Goal: Information Seeking & Learning: Find specific fact

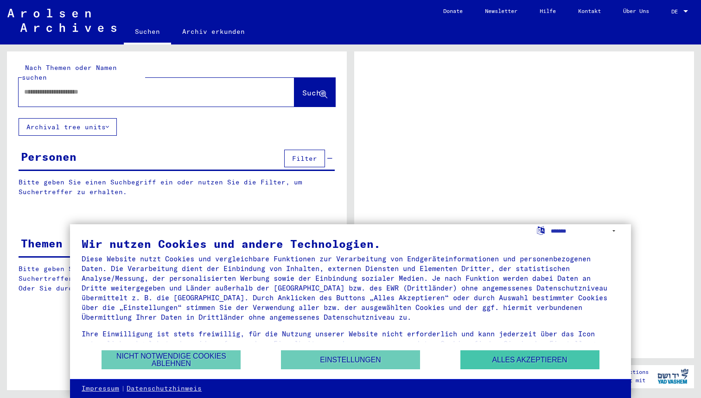
click at [520, 355] on button "Alles akzeptieren" at bounding box center [530, 360] width 139 height 19
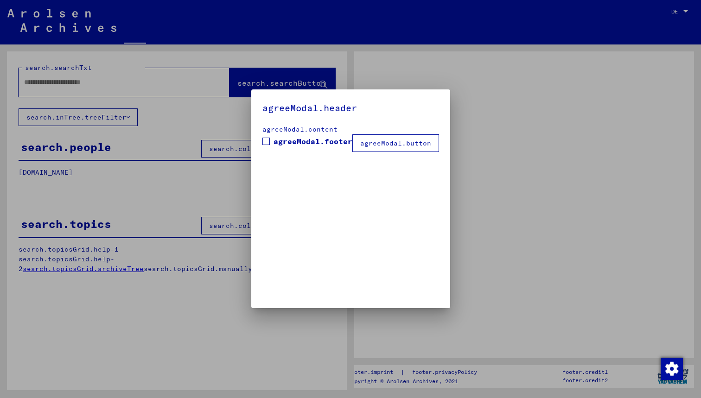
click at [676, 10] on div at bounding box center [350, 199] width 701 height 398
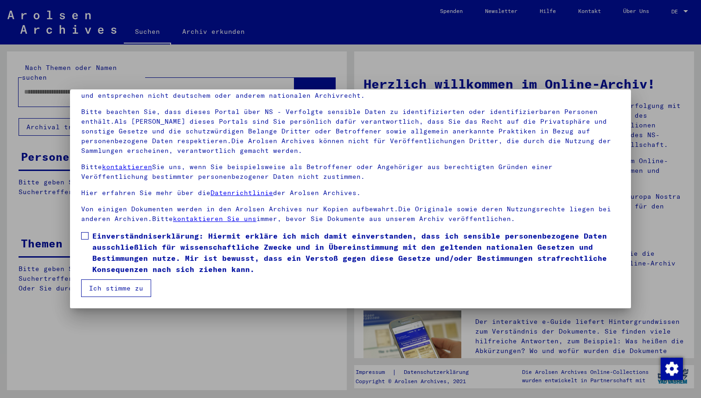
scroll to position [50, 0]
click at [85, 238] on span at bounding box center [84, 235] width 7 height 7
click at [114, 283] on button "Ich stimme zu" at bounding box center [116, 289] width 70 height 18
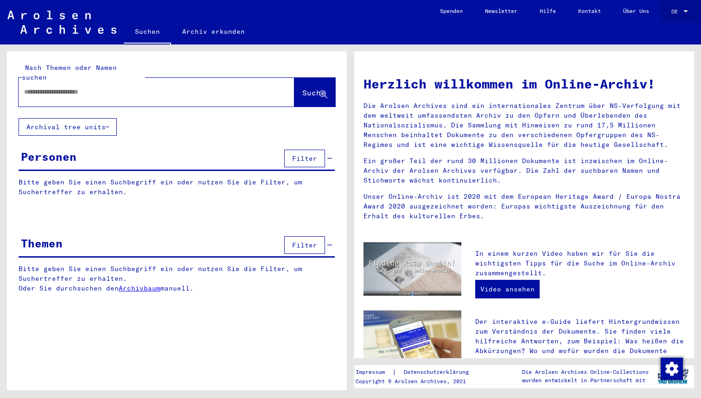
click at [685, 16] on div "DE DE" at bounding box center [681, 9] width 19 height 16
click at [666, 38] on span "Deutsch" at bounding box center [670, 33] width 38 height 17
click at [673, 19] on div "DE DE" at bounding box center [681, 12] width 19 height 23
click at [676, 14] on mat-select-trigger "DE" at bounding box center [675, 11] width 6 height 7
click at [677, 19] on span "English" at bounding box center [670, 16] width 38 height 17
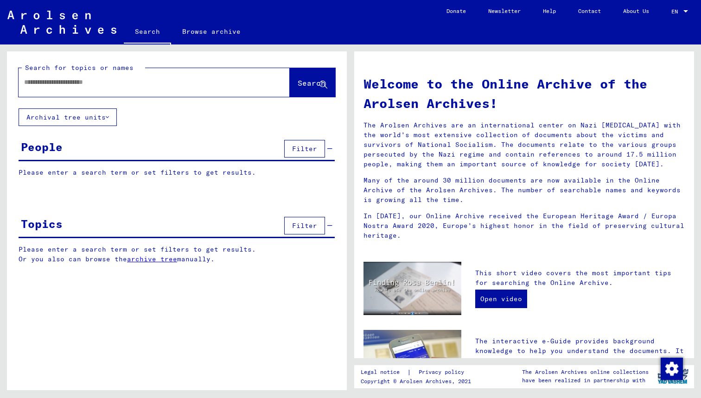
click at [107, 78] on input "text" at bounding box center [143, 82] width 238 height 10
click at [309, 80] on span "Search" at bounding box center [312, 82] width 28 height 9
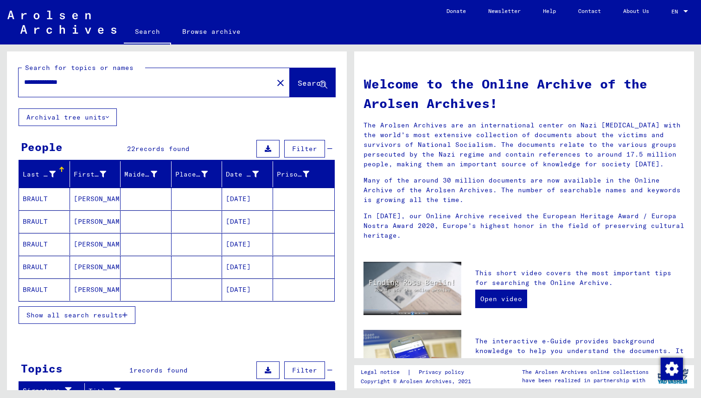
click at [109, 314] on span "Show all search results" at bounding box center [74, 315] width 96 height 8
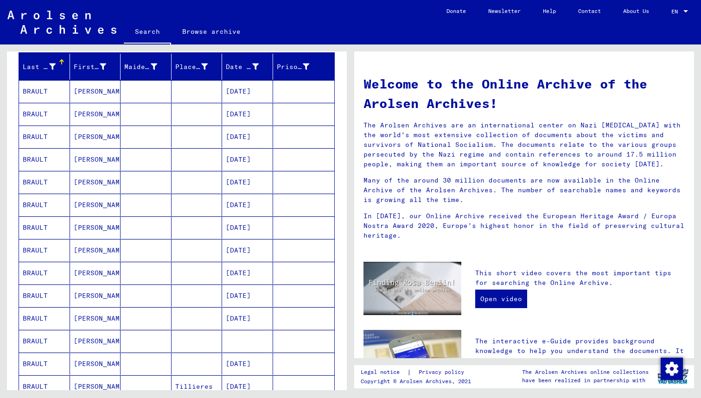
scroll to position [96, 0]
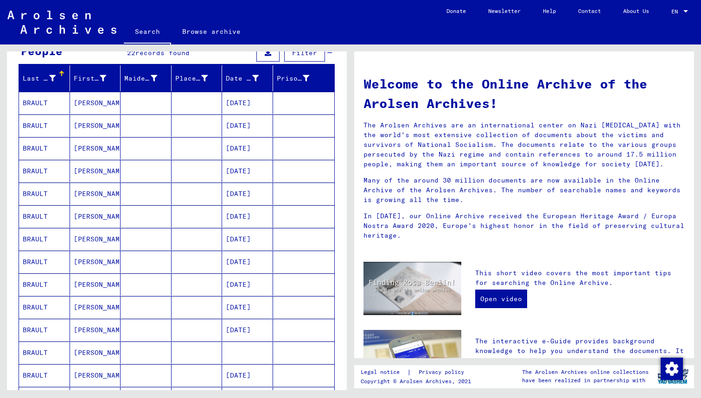
click at [252, 238] on mat-cell "[DATE]" at bounding box center [247, 239] width 51 height 22
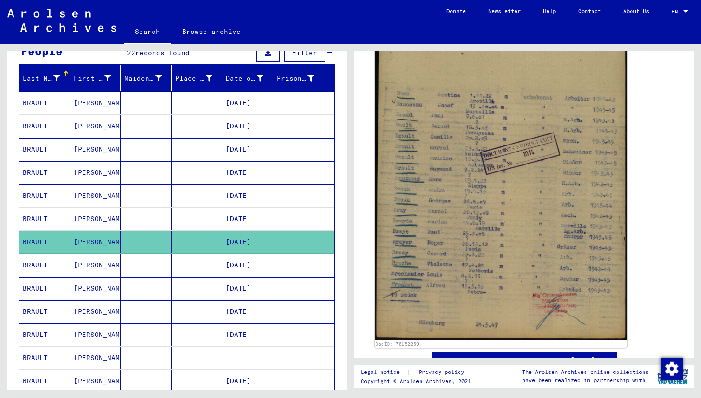
scroll to position [240, 0]
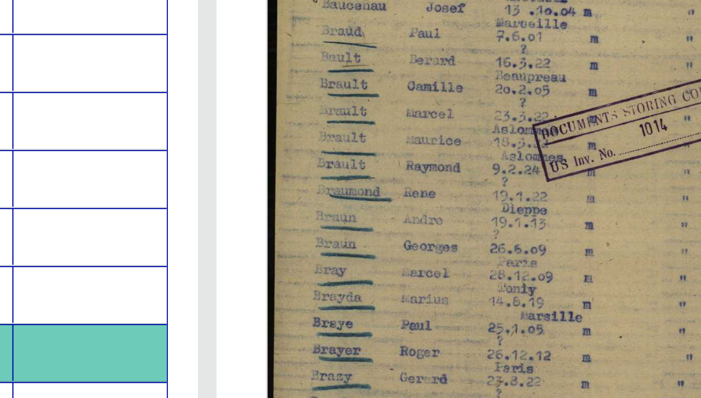
click at [375, 61] on img at bounding box center [501, 154] width 253 height 371
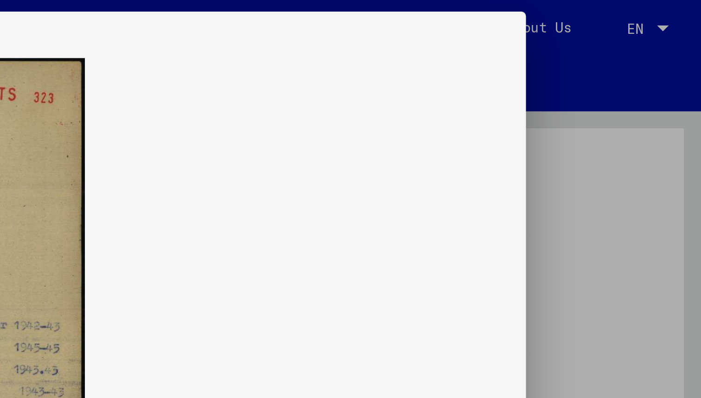
drag, startPoint x: 29, startPoint y: 74, endPoint x: 167, endPoint y: 39, distance: 142.7
drag, startPoint x: 112, startPoint y: 71, endPoint x: 181, endPoint y: 67, distance: 69.2
click at [345, 17] on icon at bounding box center [350, 13] width 11 height 11
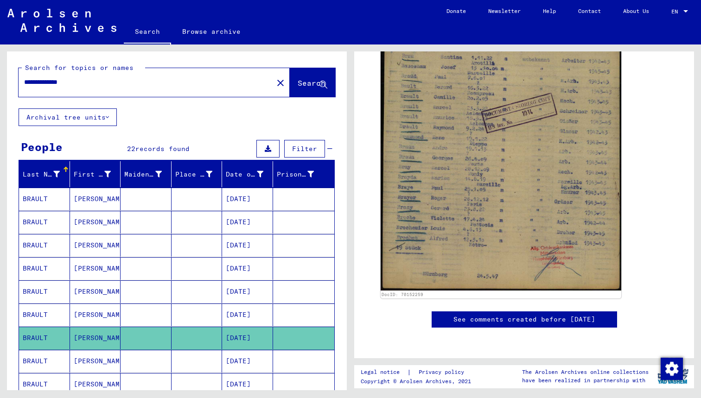
scroll to position [0, 0]
drag, startPoint x: 94, startPoint y: 81, endPoint x: 3, endPoint y: 80, distance: 90.9
click at [6, 77] on div "**********" at bounding box center [175, 218] width 351 height 346
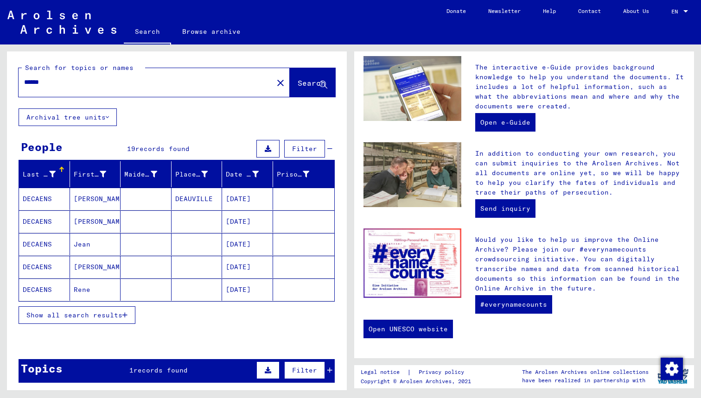
click at [107, 313] on span "Show all search results" at bounding box center [74, 315] width 96 height 8
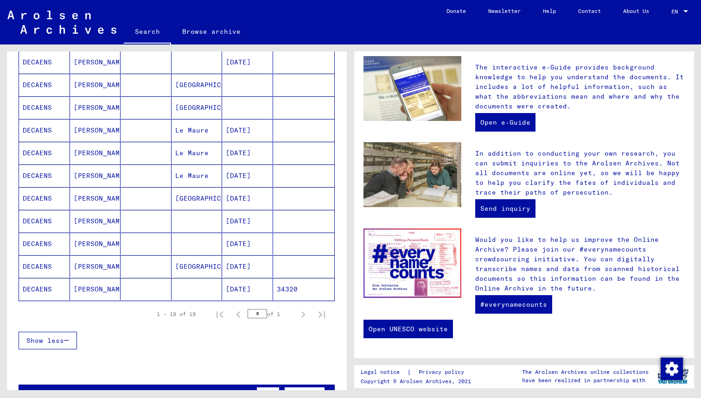
scroll to position [320, 0]
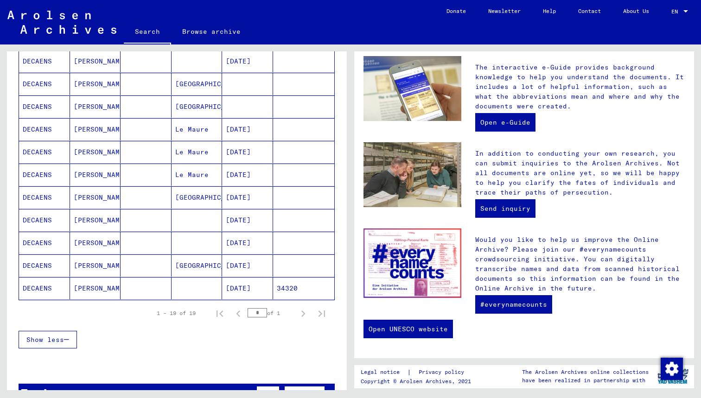
click at [232, 269] on mat-cell "[DATE]" at bounding box center [247, 266] width 51 height 22
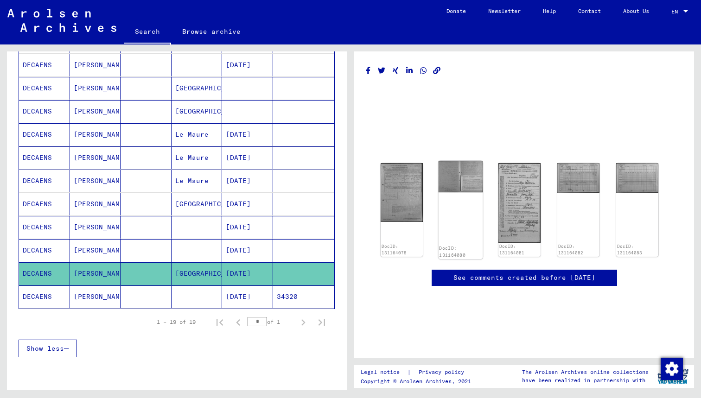
scroll to position [28, 0]
click at [402, 161] on img at bounding box center [402, 192] width 45 height 62
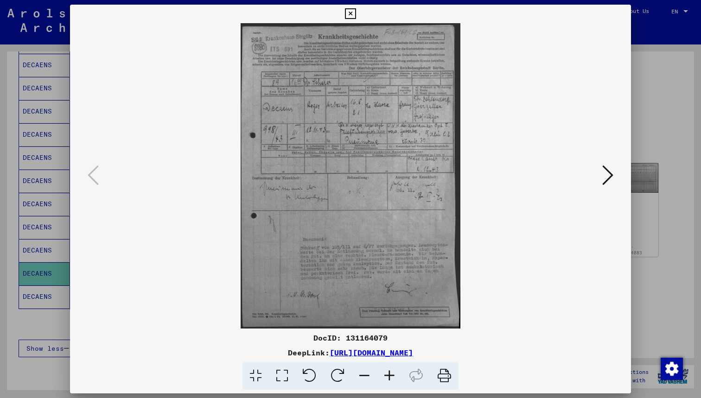
click at [610, 173] on icon at bounding box center [608, 175] width 11 height 22
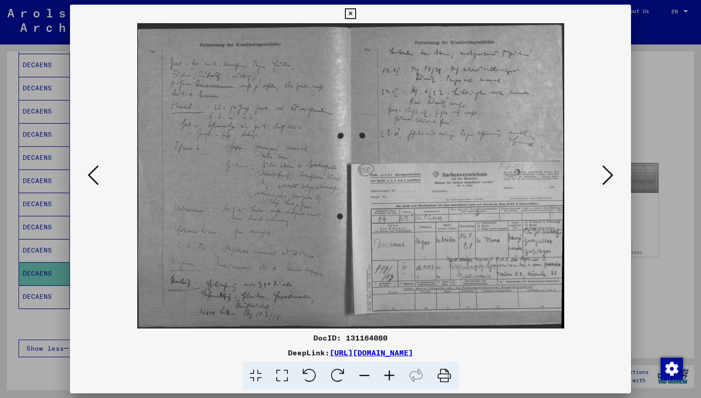
click at [610, 173] on icon at bounding box center [608, 175] width 11 height 22
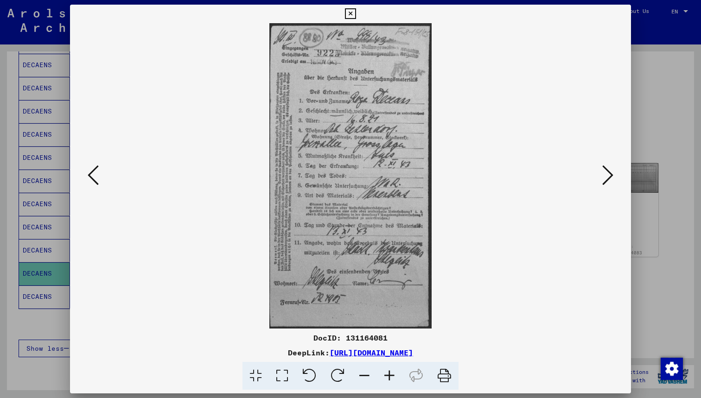
click at [610, 173] on icon at bounding box center [608, 175] width 11 height 22
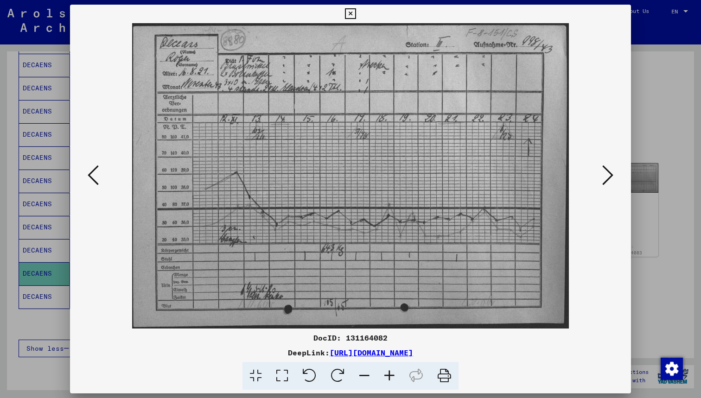
click at [610, 173] on icon at bounding box center [608, 175] width 11 height 22
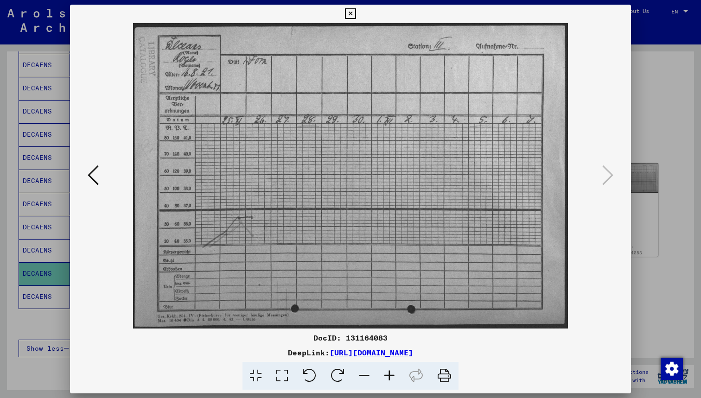
click at [91, 180] on icon at bounding box center [93, 175] width 11 height 22
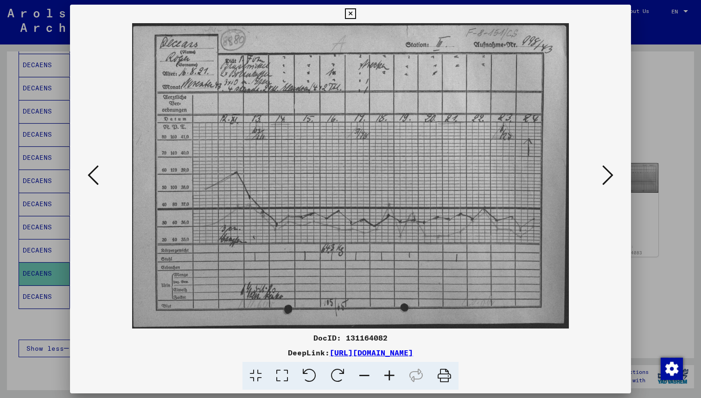
click at [91, 180] on icon at bounding box center [93, 175] width 11 height 22
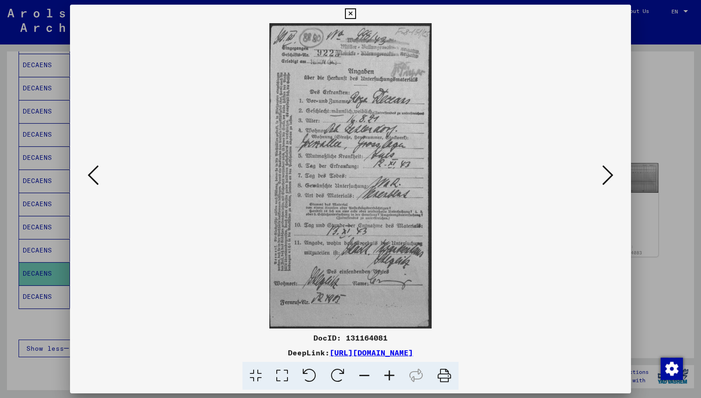
click at [91, 180] on icon at bounding box center [93, 175] width 11 height 22
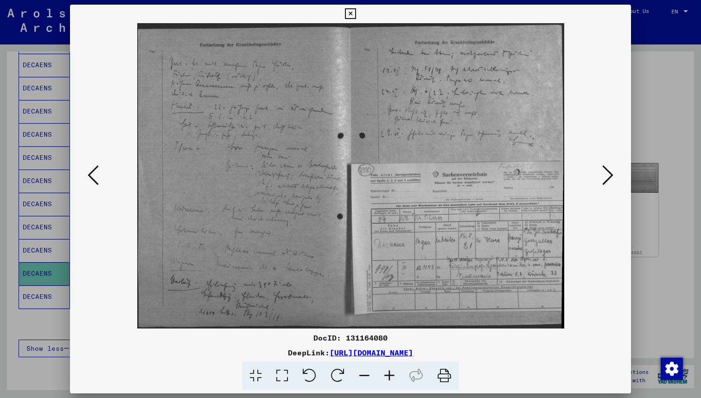
click at [605, 176] on icon at bounding box center [608, 175] width 11 height 22
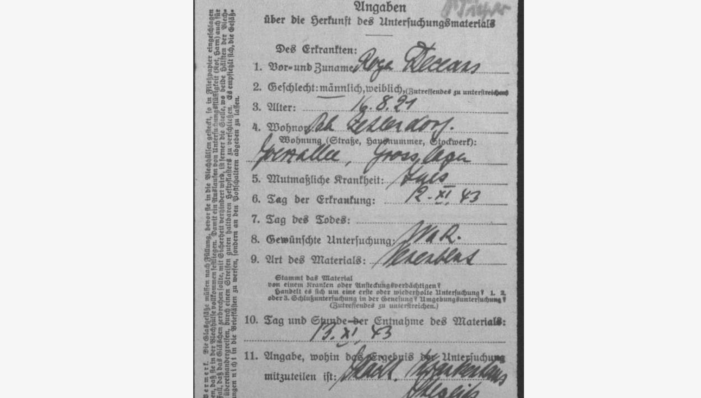
drag, startPoint x: 179, startPoint y: 109, endPoint x: 179, endPoint y: 57, distance: 52.4
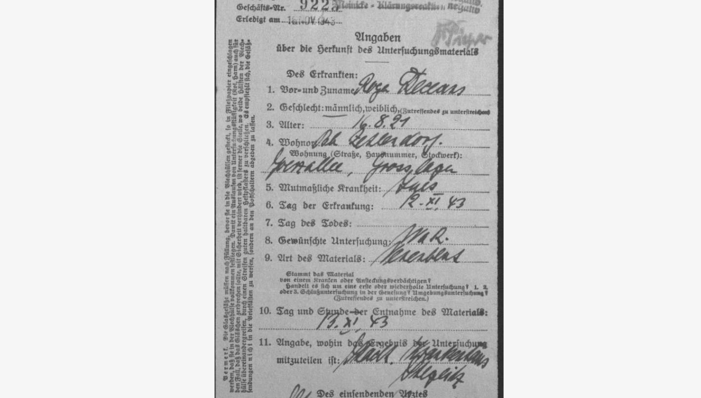
drag, startPoint x: 196, startPoint y: 188, endPoint x: 196, endPoint y: 180, distance: 7.4
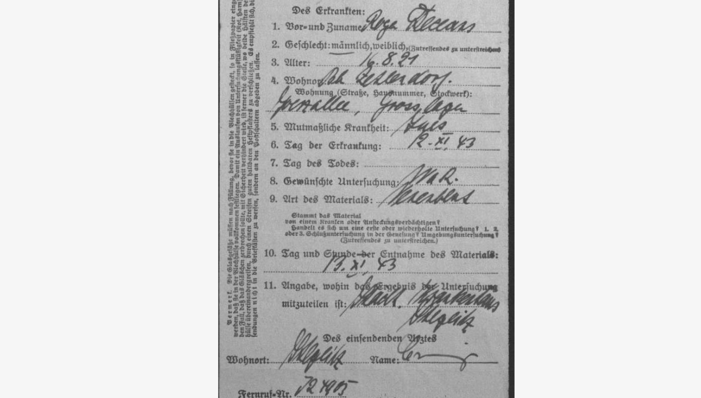
drag, startPoint x: 155, startPoint y: 84, endPoint x: 155, endPoint y: 129, distance: 45.0
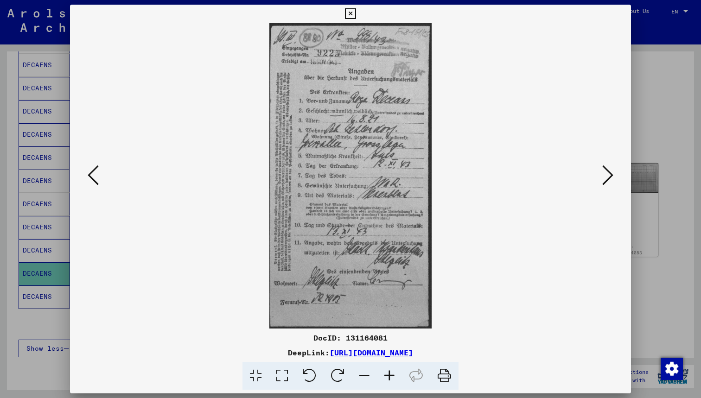
click at [605, 173] on icon at bounding box center [608, 175] width 11 height 22
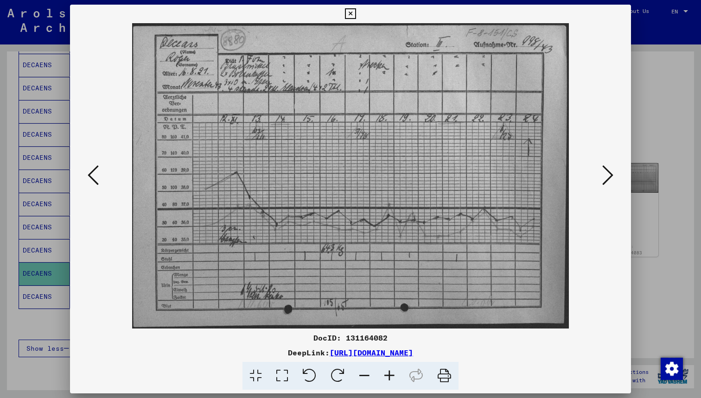
click at [605, 173] on icon at bounding box center [608, 175] width 11 height 22
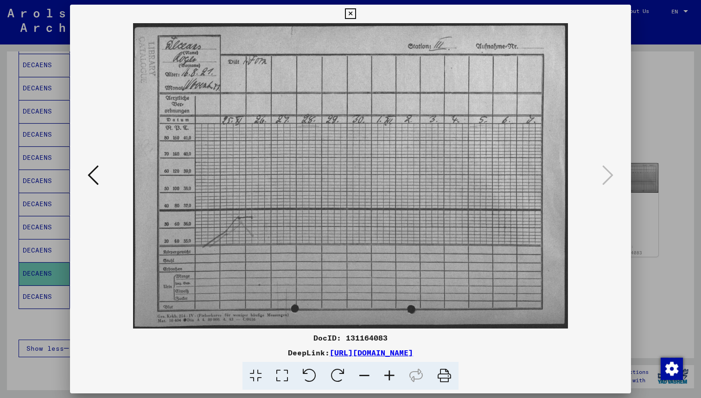
click at [91, 175] on icon at bounding box center [93, 175] width 11 height 22
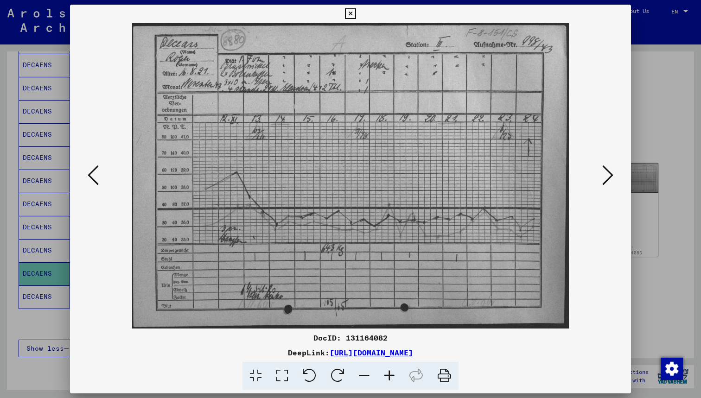
click at [91, 175] on icon at bounding box center [93, 175] width 11 height 22
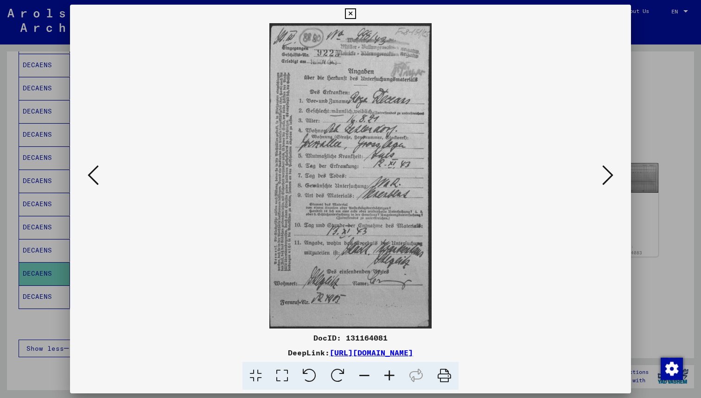
click at [91, 175] on icon at bounding box center [93, 175] width 11 height 22
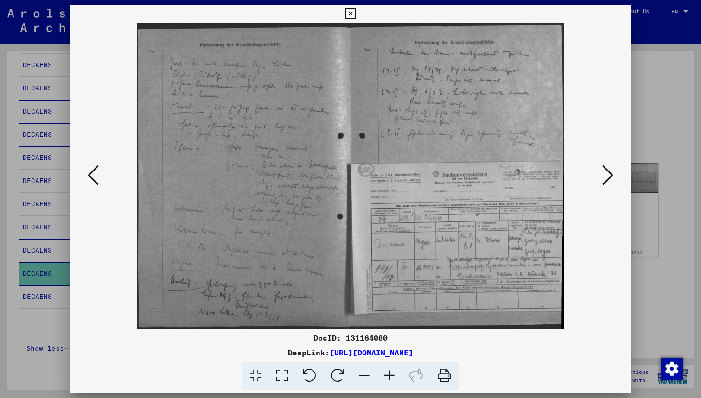
click at [605, 173] on icon at bounding box center [608, 175] width 11 height 22
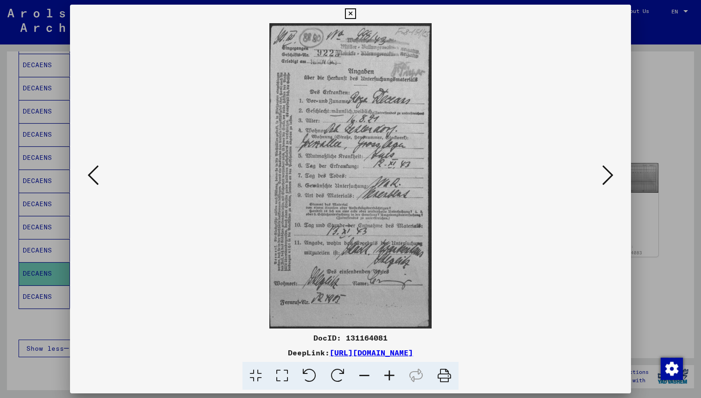
click at [605, 173] on icon at bounding box center [608, 175] width 11 height 22
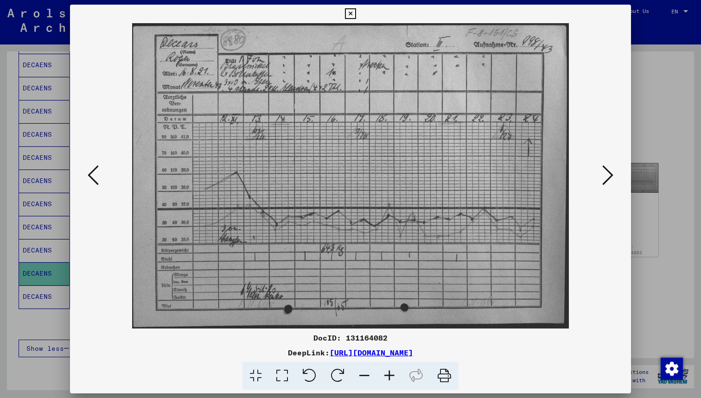
click at [605, 173] on icon at bounding box center [608, 175] width 11 height 22
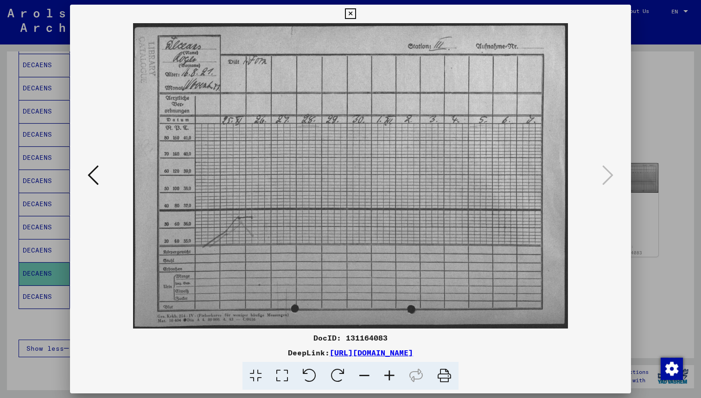
click at [94, 174] on icon at bounding box center [93, 175] width 11 height 22
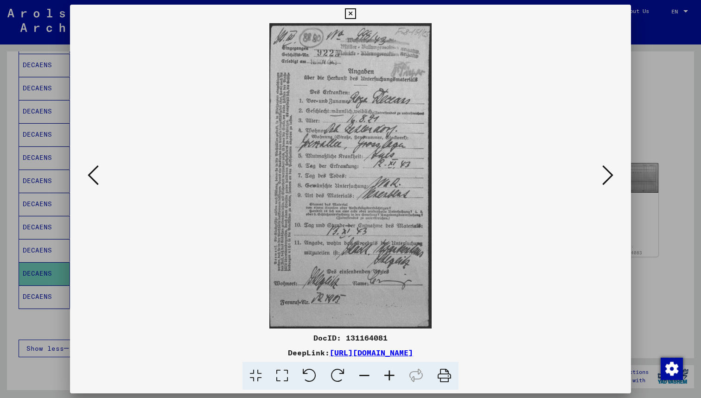
click at [93, 175] on icon at bounding box center [93, 175] width 11 height 22
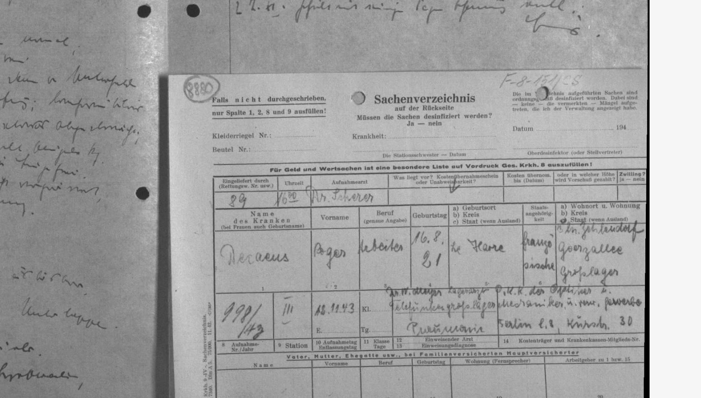
drag, startPoint x: 182, startPoint y: 109, endPoint x: 154, endPoint y: 80, distance: 40.0
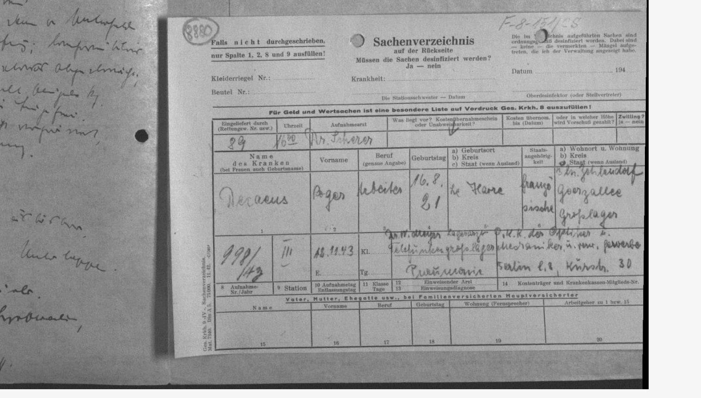
drag, startPoint x: 188, startPoint y: 104, endPoint x: 172, endPoint y: 100, distance: 16.8
click at [205, 125] on img at bounding box center [351, 176] width 498 height 306
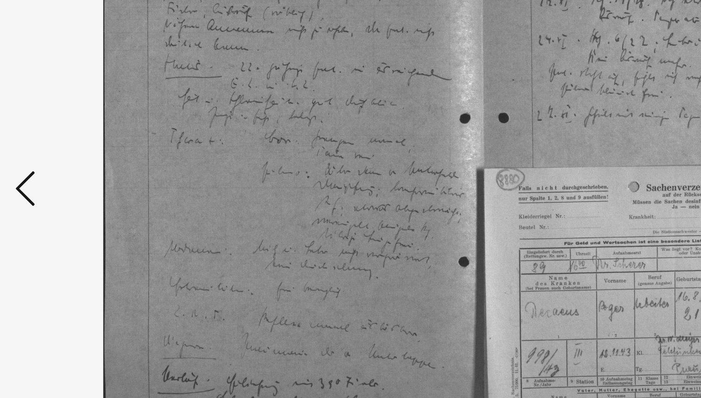
drag, startPoint x: 119, startPoint y: 102, endPoint x: 119, endPoint y: 77, distance: 25.5
click at [88, 164] on icon at bounding box center [93, 175] width 11 height 22
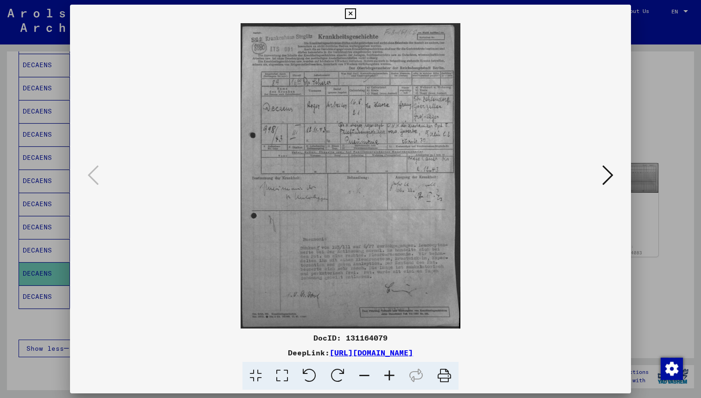
click at [103, 176] on img at bounding box center [351, 176] width 498 height 306
click at [612, 181] on icon at bounding box center [608, 175] width 11 height 22
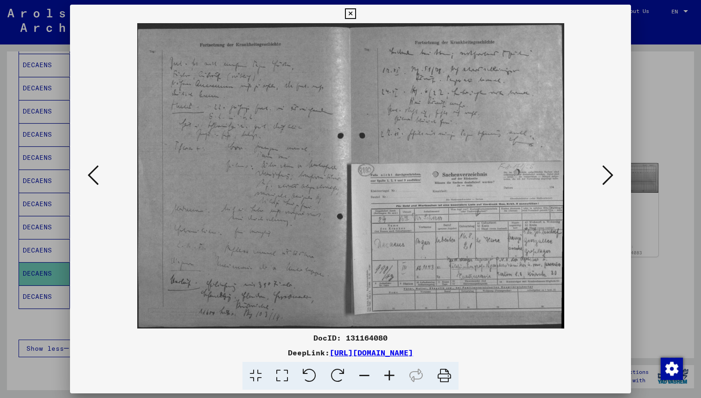
click at [612, 181] on icon at bounding box center [608, 175] width 11 height 22
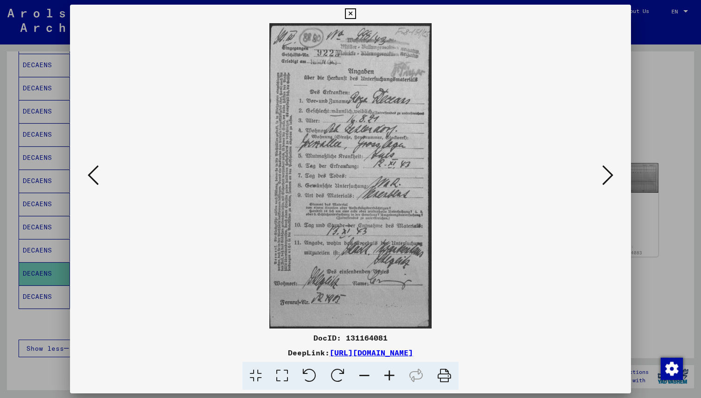
click at [612, 181] on icon at bounding box center [608, 175] width 11 height 22
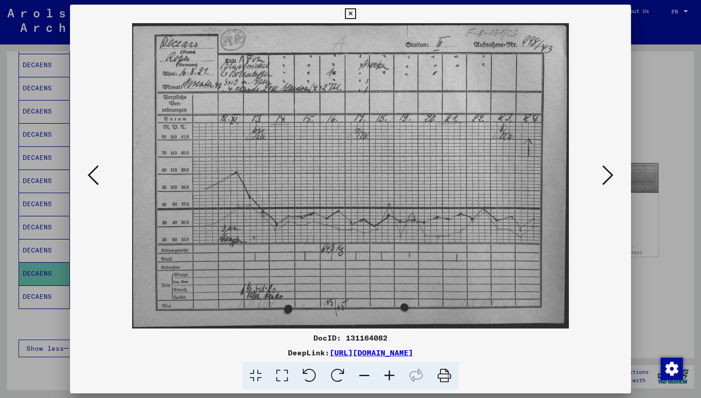
click at [612, 181] on icon at bounding box center [608, 175] width 11 height 22
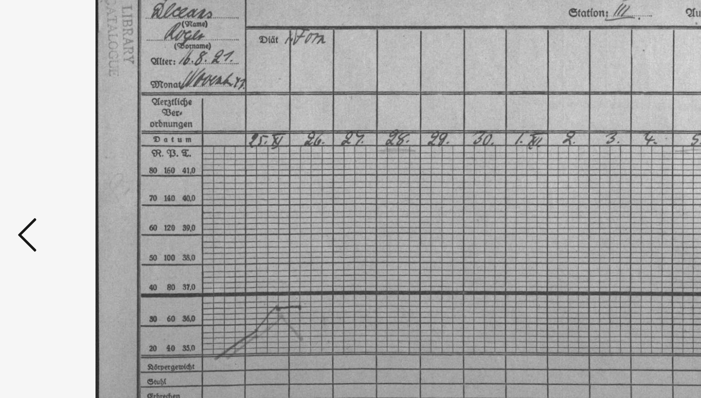
drag, startPoint x: 107, startPoint y: 39, endPoint x: 107, endPoint y: 60, distance: 21.3
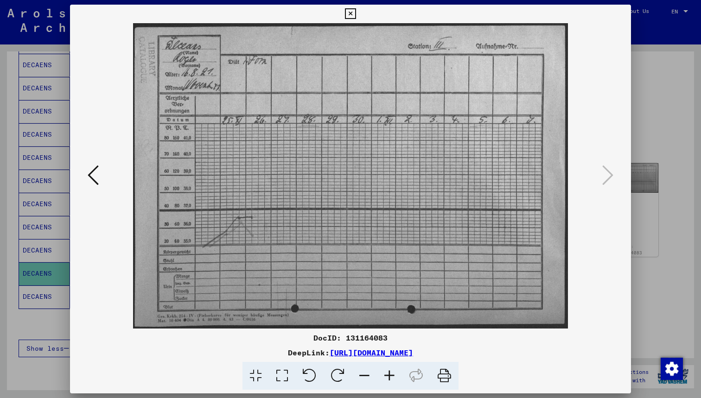
click at [356, 16] on icon at bounding box center [350, 13] width 11 height 11
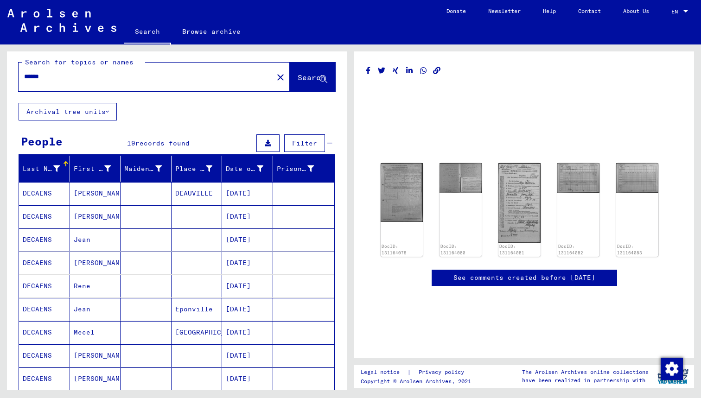
scroll to position [5, 0]
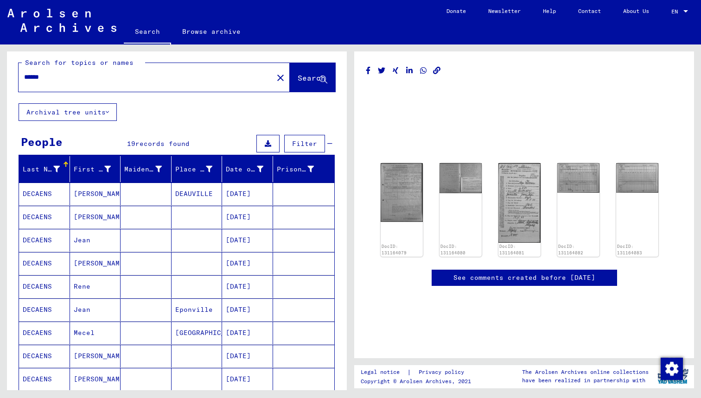
drag, startPoint x: 83, startPoint y: 72, endPoint x: 0, endPoint y: 81, distance: 83.0
click at [0, 81] on div "Search for topics or names ****** close Search Archival tree units People 19 re…" at bounding box center [175, 218] width 351 height 346
type input "******"
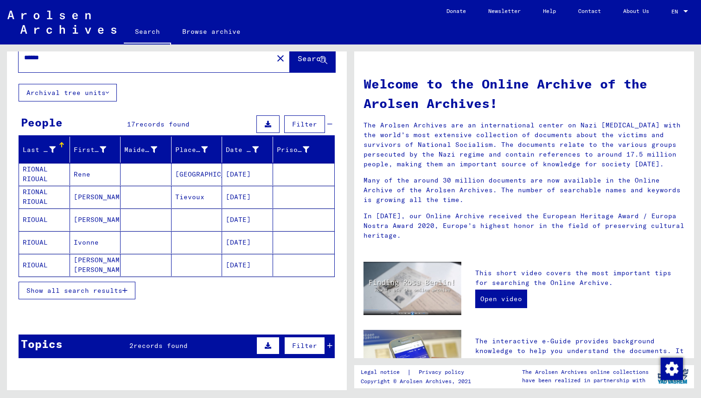
scroll to position [26, 0]
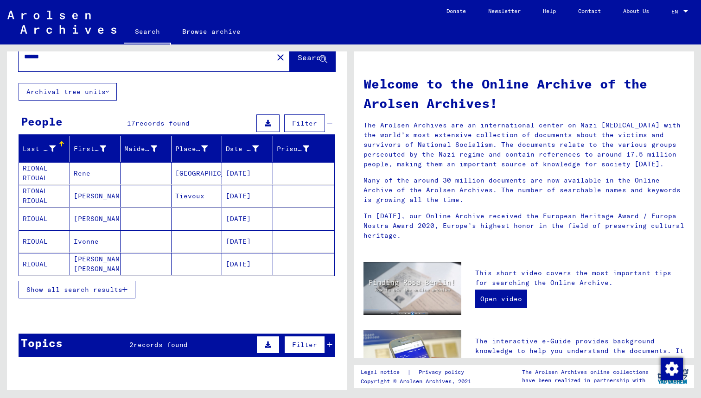
click at [100, 225] on mat-cell "[PERSON_NAME]" at bounding box center [95, 219] width 51 height 22
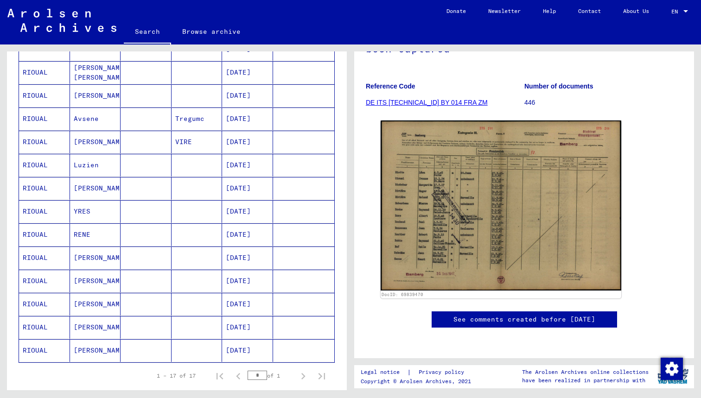
scroll to position [235, 0]
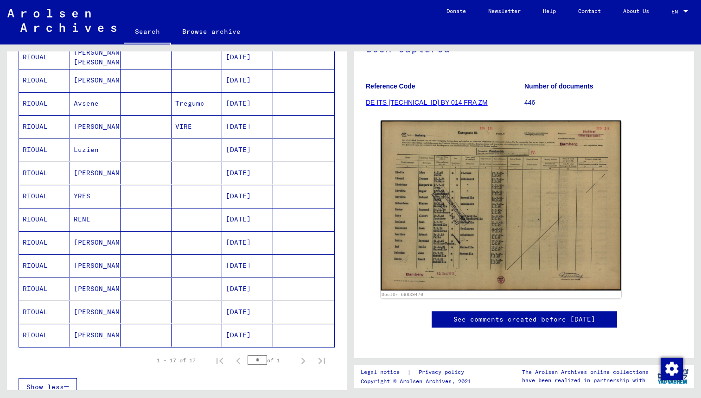
click at [111, 337] on mat-cell "[PERSON_NAME]" at bounding box center [95, 335] width 51 height 23
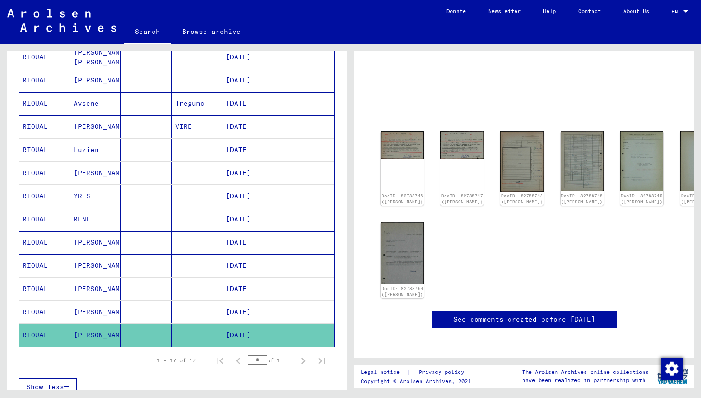
scroll to position [77, 0]
click at [399, 129] on img at bounding box center [402, 144] width 45 height 30
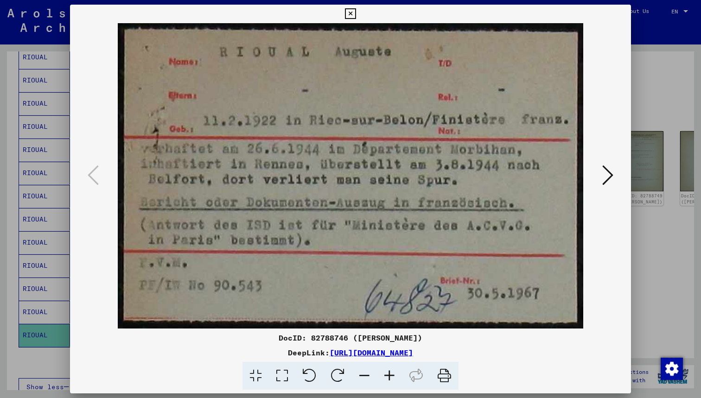
click at [610, 173] on icon at bounding box center [608, 175] width 11 height 22
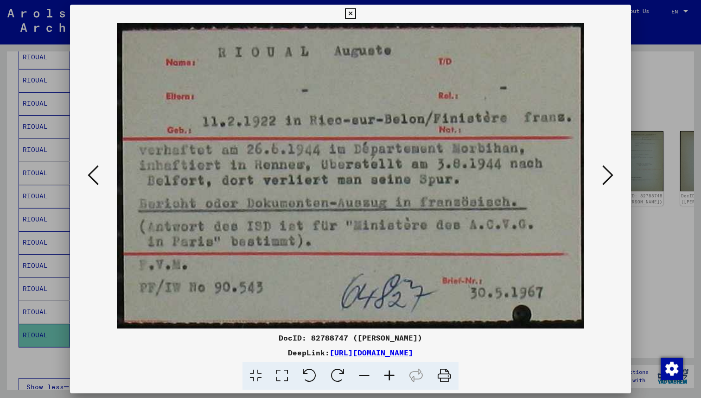
click at [610, 173] on icon at bounding box center [608, 175] width 11 height 22
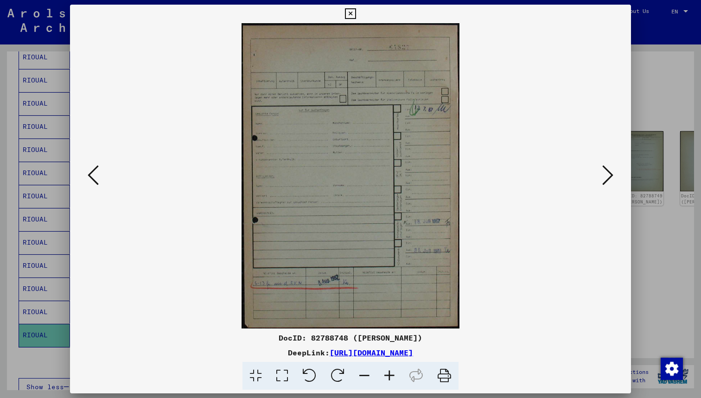
click at [610, 173] on icon at bounding box center [608, 175] width 11 height 22
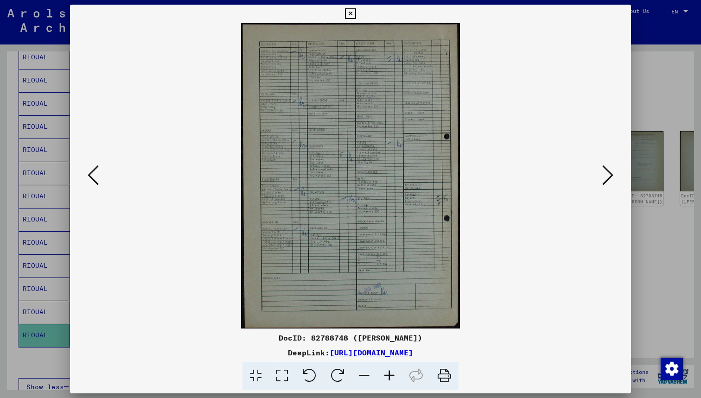
click at [610, 173] on icon at bounding box center [608, 175] width 11 height 22
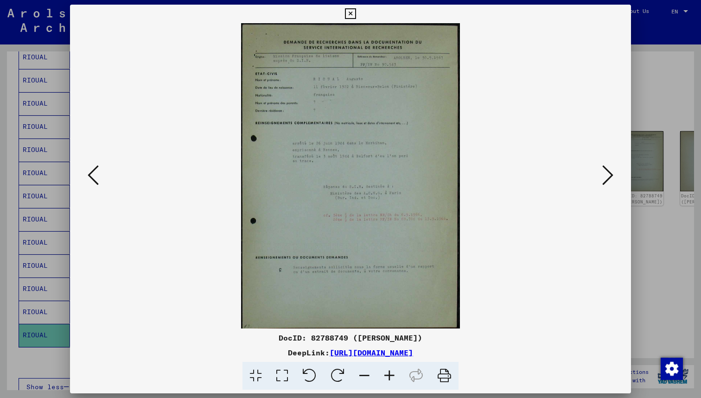
click at [696, 199] on div at bounding box center [350, 199] width 701 height 398
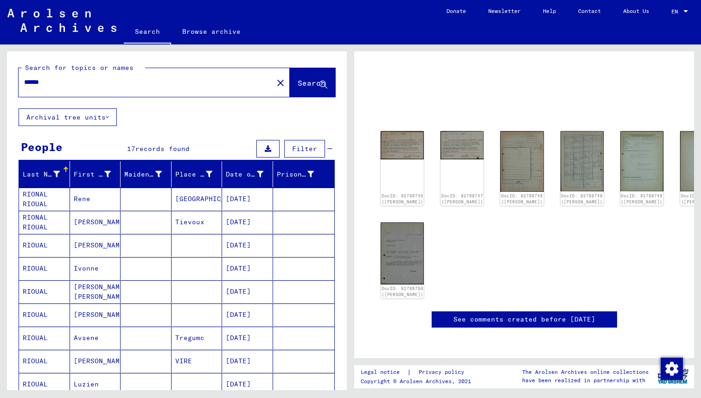
scroll to position [0, 0]
click at [64, 77] on div "******" at bounding box center [143, 82] width 249 height 21
drag, startPoint x: 55, startPoint y: 78, endPoint x: 21, endPoint y: 78, distance: 33.4
click at [21, 78] on div "******" at bounding box center [143, 82] width 249 height 21
click at [95, 83] on input "text" at bounding box center [146, 82] width 244 height 10
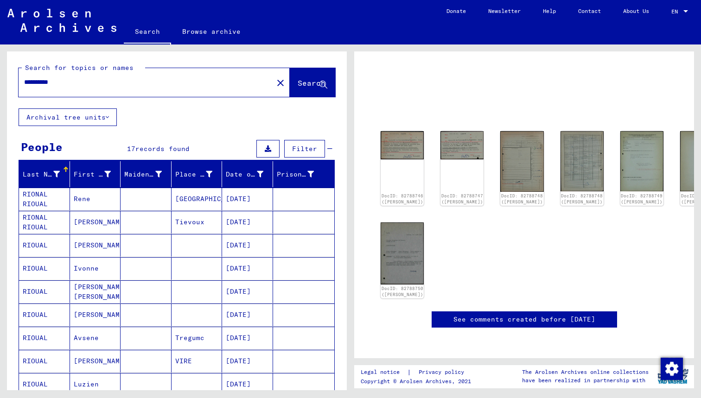
type input "**********"
click at [310, 87] on span "Search" at bounding box center [312, 82] width 28 height 9
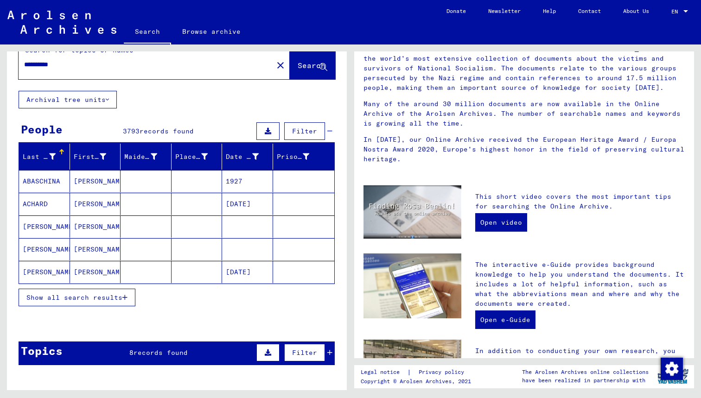
scroll to position [28, 0]
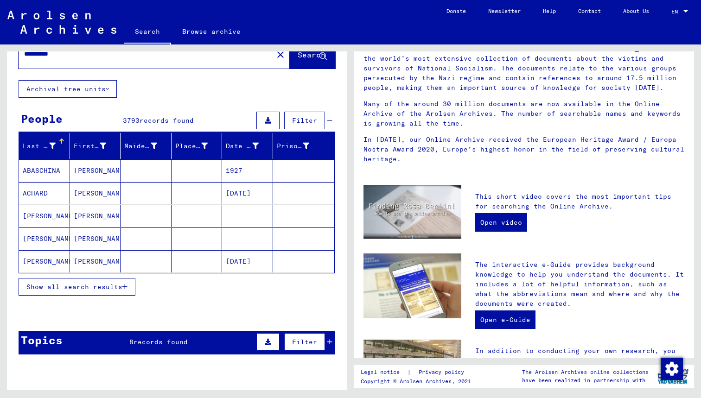
click at [118, 293] on button "Show all search results" at bounding box center [77, 287] width 117 height 18
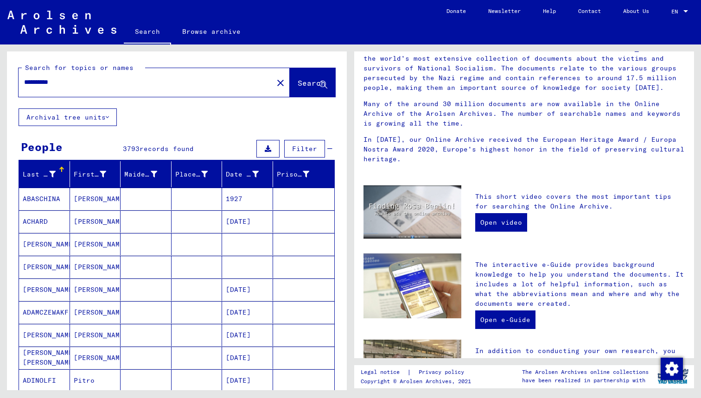
scroll to position [0, 0]
click at [109, 120] on icon at bounding box center [107, 117] width 3 height 6
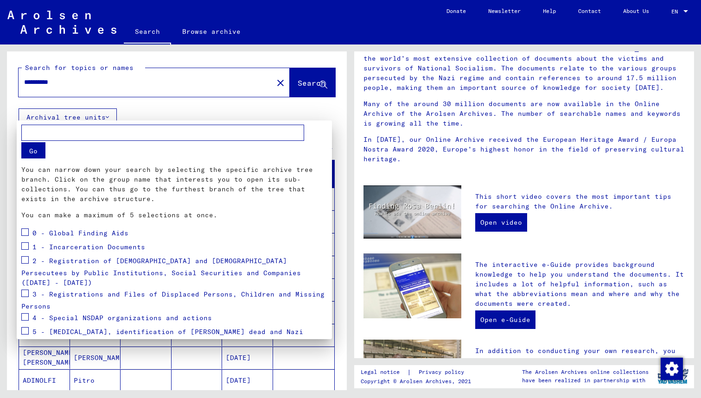
click at [157, 106] on div at bounding box center [350, 199] width 701 height 398
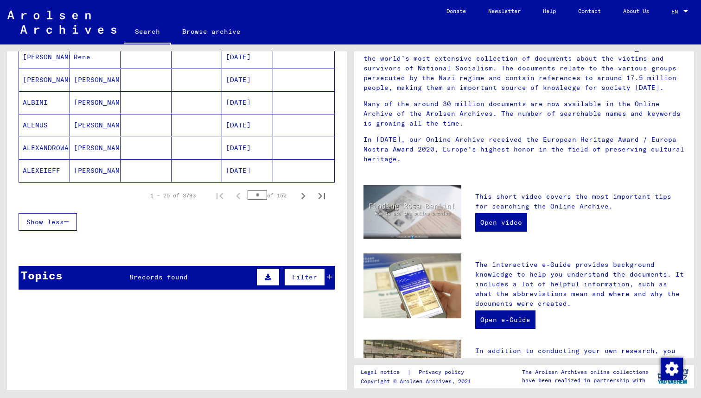
scroll to position [572, 0]
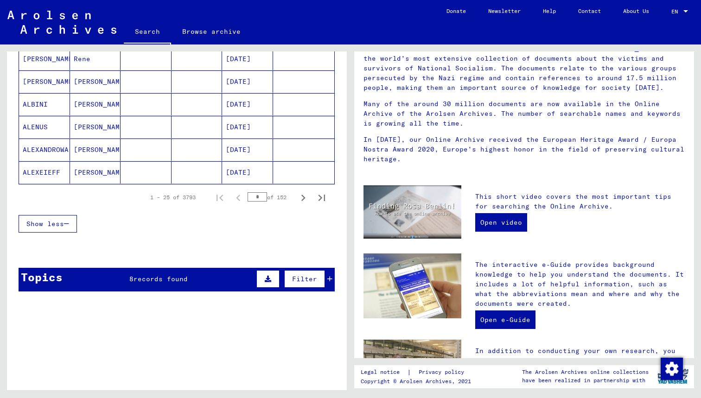
click at [313, 280] on span "Filter" at bounding box center [304, 279] width 25 height 8
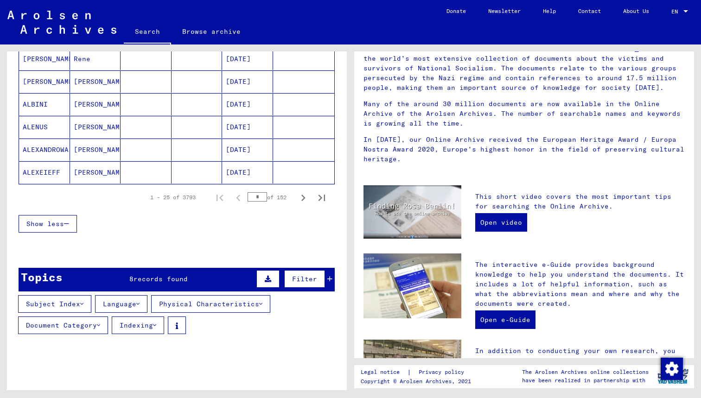
click at [303, 273] on button "Filter" at bounding box center [304, 279] width 41 height 18
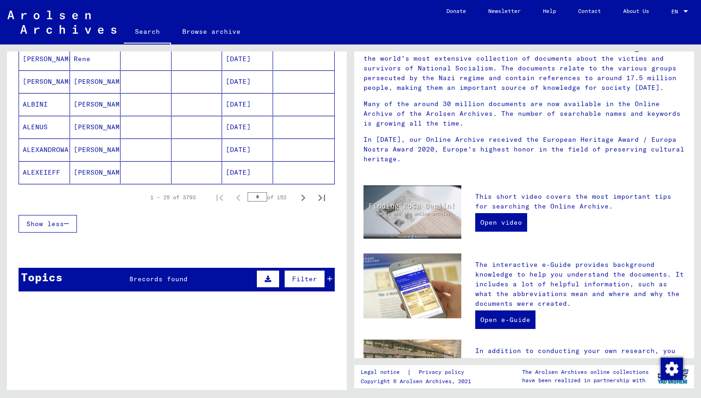
scroll to position [724, 0]
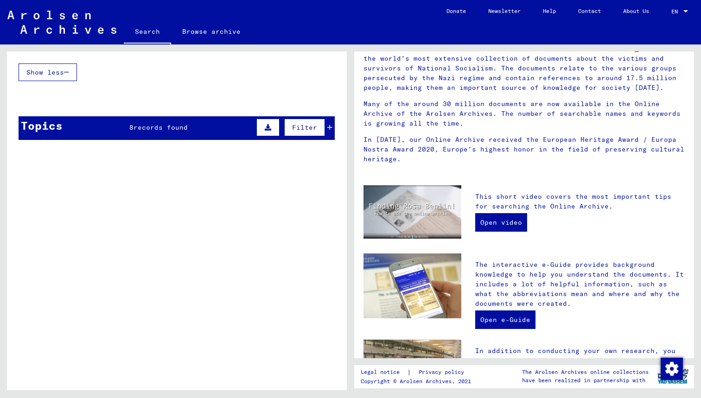
click at [306, 122] on button "Filter" at bounding box center [304, 128] width 41 height 18
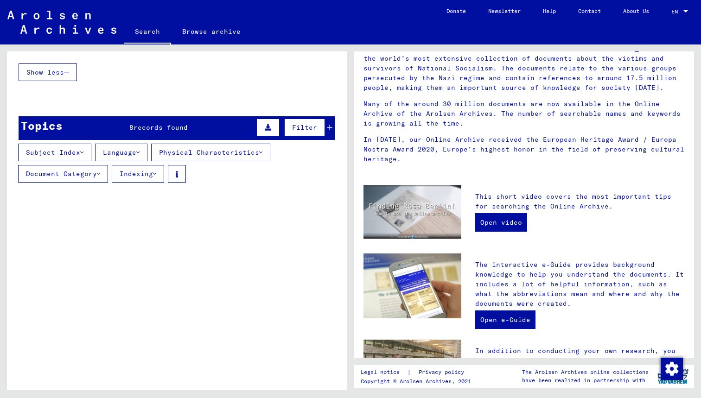
click at [306, 125] on span "Filter" at bounding box center [304, 127] width 25 height 8
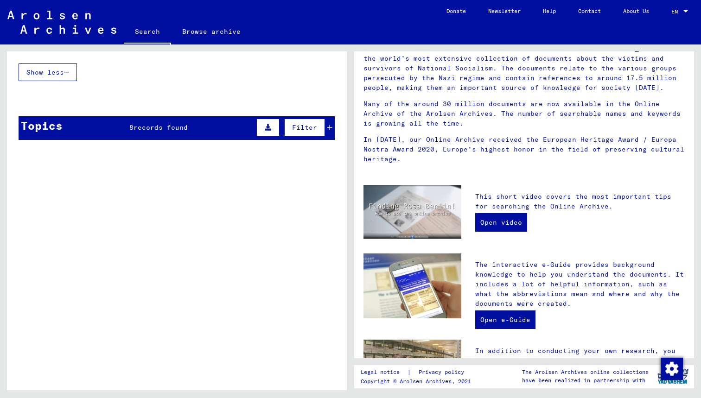
scroll to position [0, 0]
click at [332, 129] on icon at bounding box center [330, 127] width 5 height 6
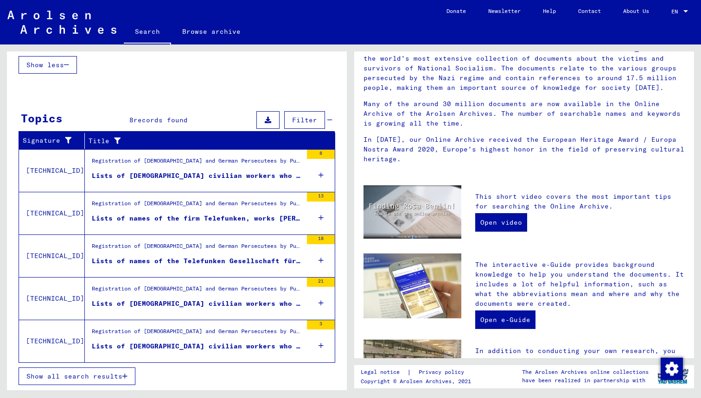
scroll to position [731, 0]
click at [236, 162] on div "Registration of [DEMOGRAPHIC_DATA] and German Persecutees by Public Institution…" at bounding box center [197, 163] width 211 height 13
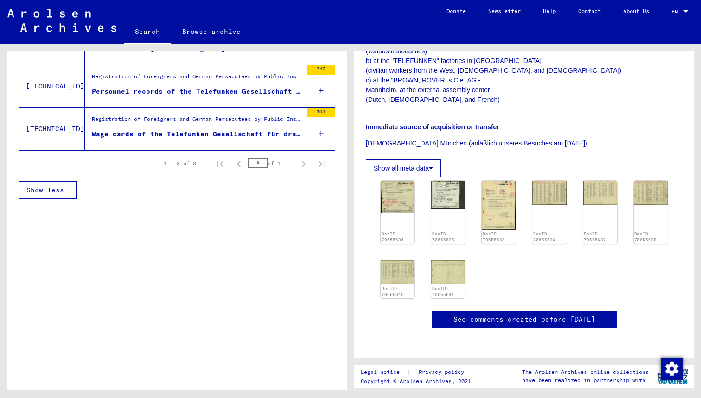
scroll to position [277, 0]
click at [403, 180] on img at bounding box center [398, 197] width 36 height 34
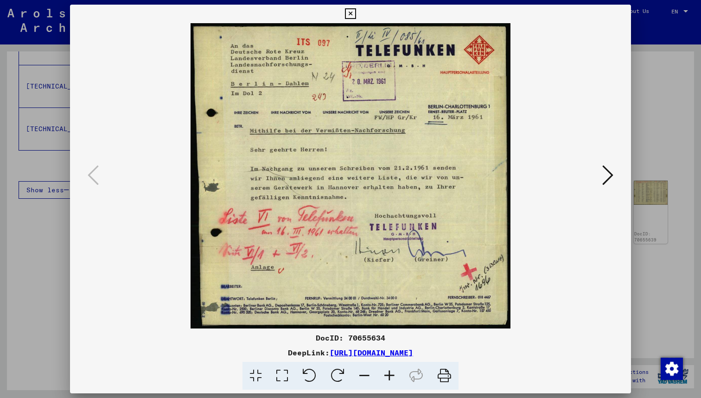
click at [607, 179] on icon at bounding box center [608, 175] width 11 height 22
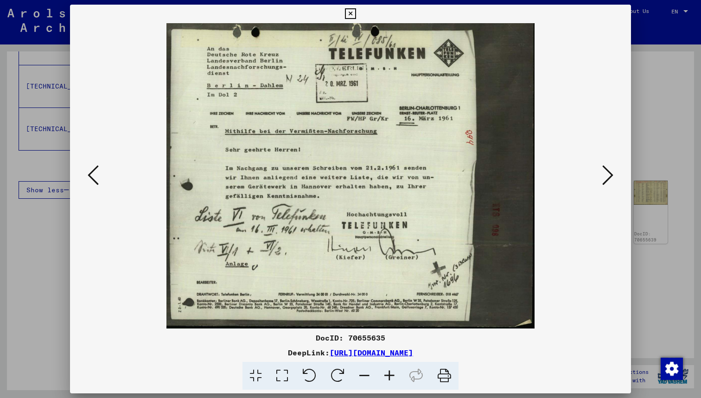
click at [607, 179] on icon at bounding box center [608, 175] width 11 height 22
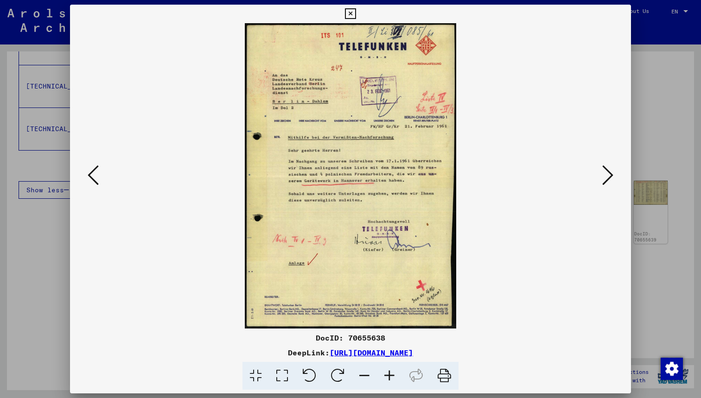
click at [607, 179] on icon at bounding box center [608, 175] width 11 height 22
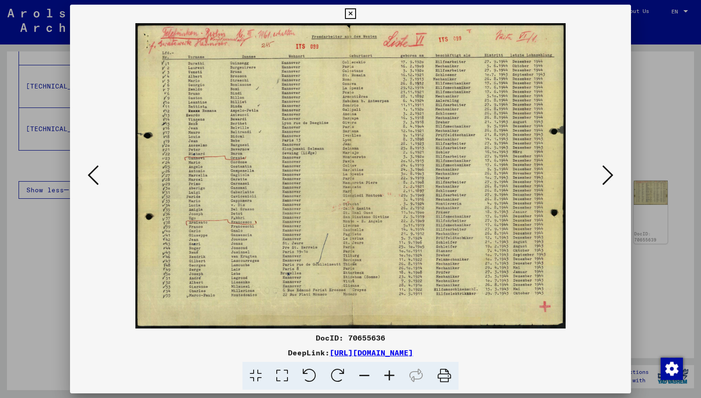
click at [607, 179] on icon at bounding box center [608, 175] width 11 height 22
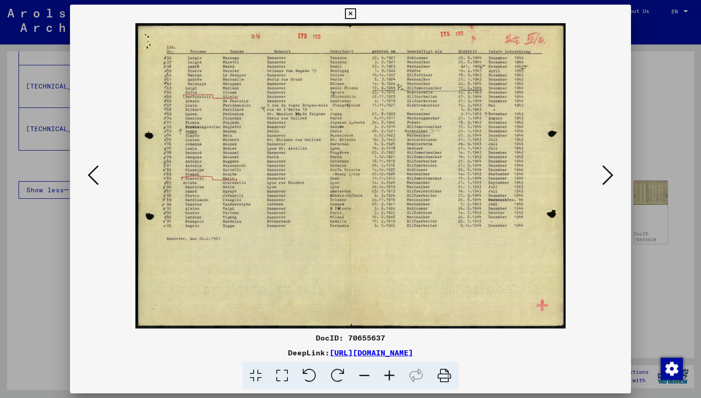
click at [607, 179] on icon at bounding box center [608, 175] width 11 height 22
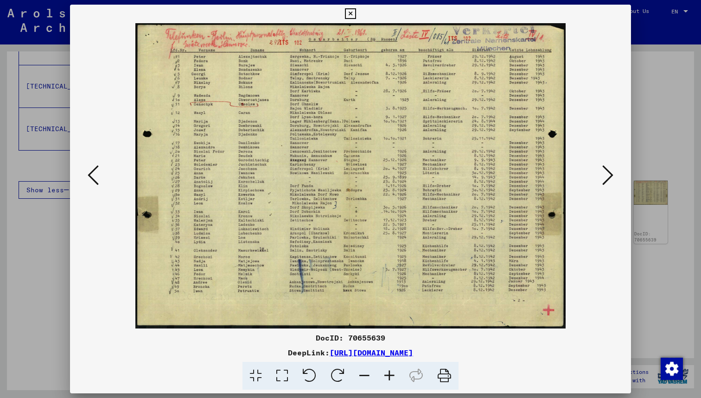
click at [608, 163] on button at bounding box center [608, 176] width 17 height 26
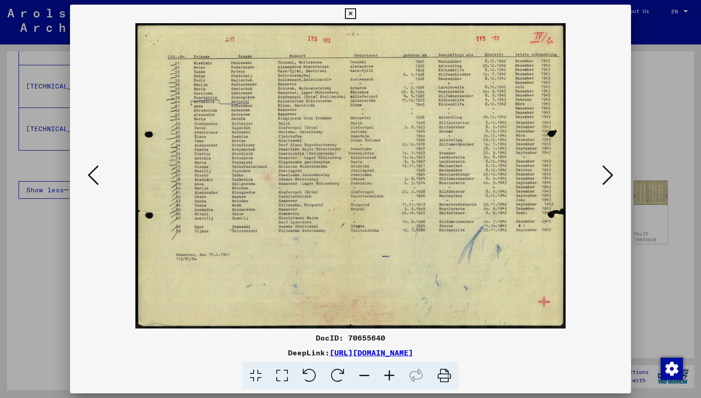
click at [356, 12] on icon at bounding box center [350, 13] width 11 height 11
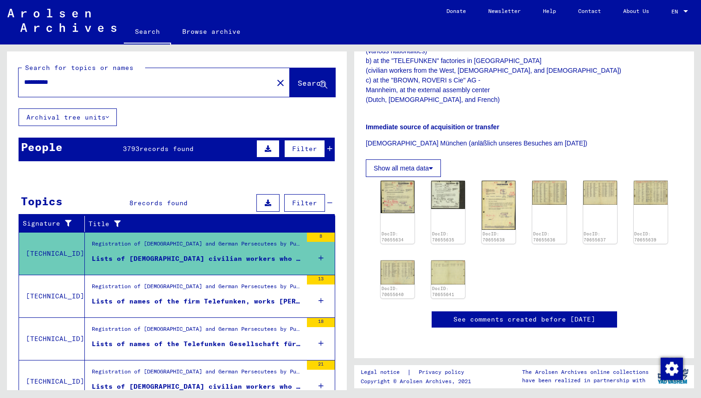
scroll to position [0, 0]
click at [275, 81] on mat-icon "close" at bounding box center [280, 82] width 11 height 11
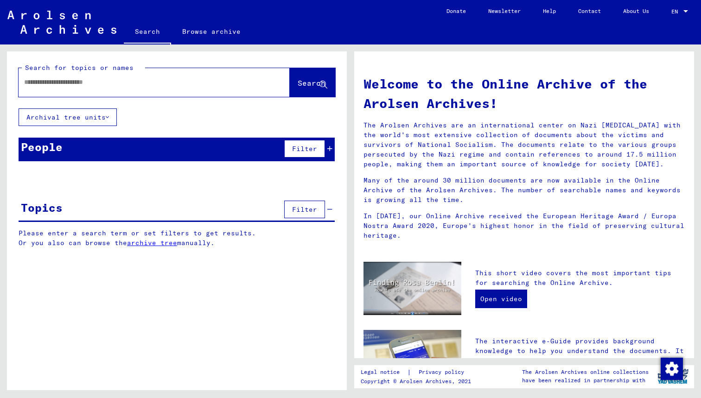
click at [159, 86] on input "text" at bounding box center [143, 82] width 238 height 10
